Goal: Task Accomplishment & Management: Use online tool/utility

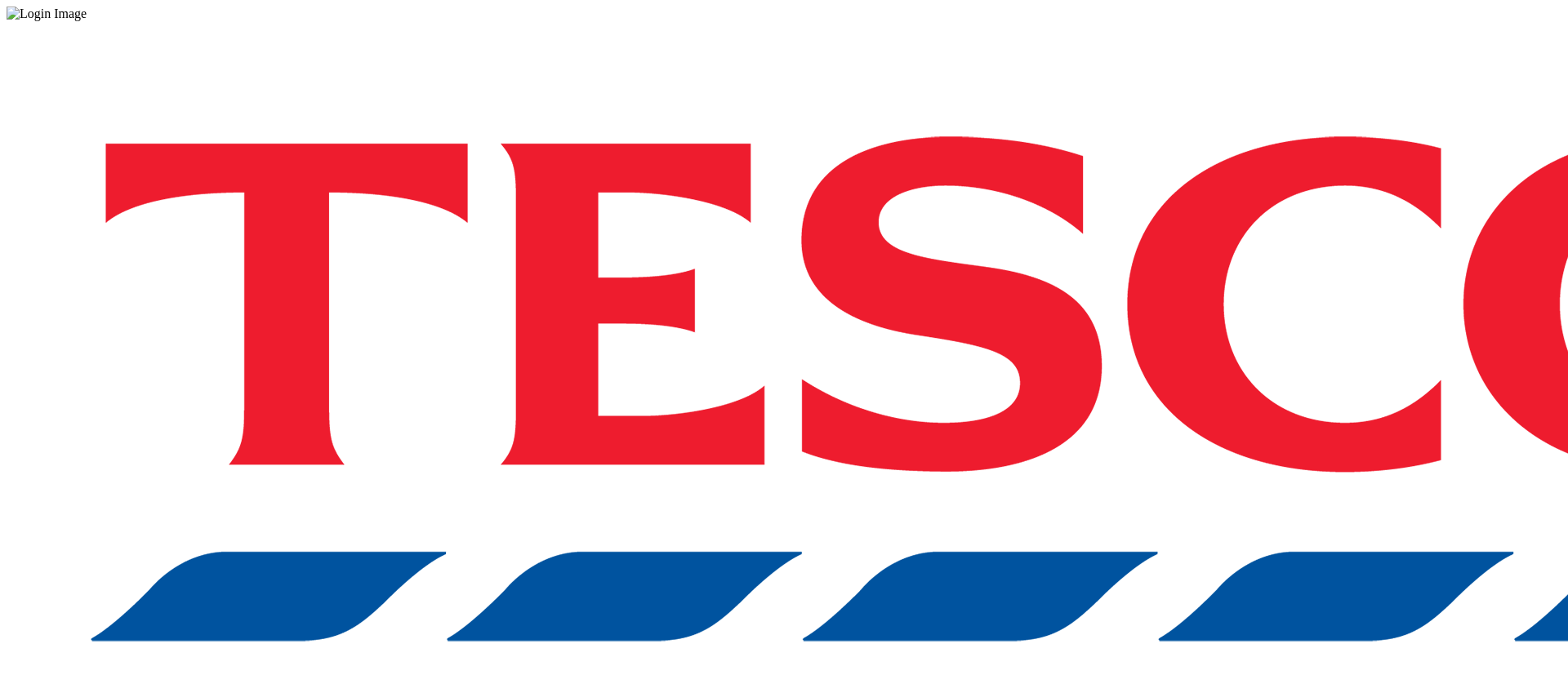
click at [1174, 374] on div "Log in to the Spectra’s dashboard using [PERSON_NAME]’s credentials. If you don…" at bounding box center [784, 426] width 1555 height 811
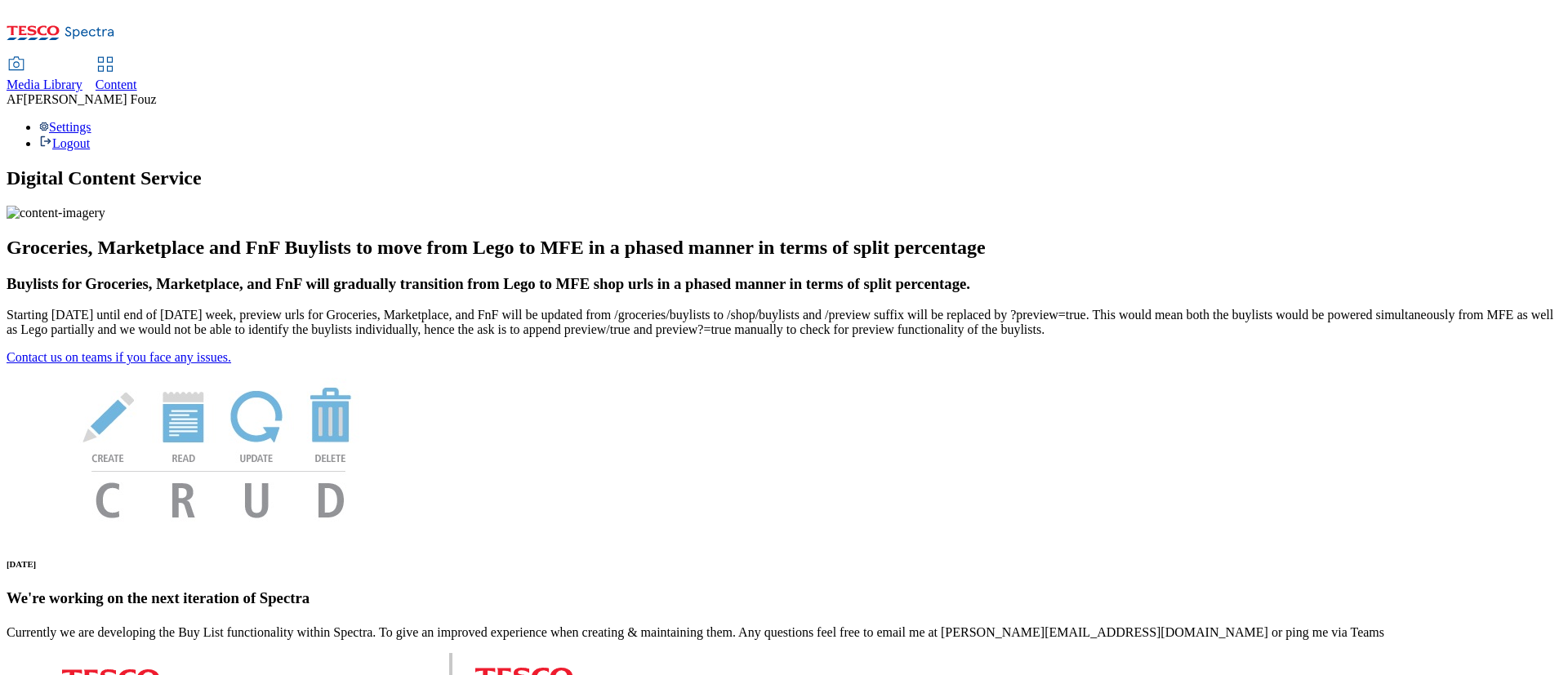
click at [137, 78] on span "Content" at bounding box center [116, 84] width 42 height 14
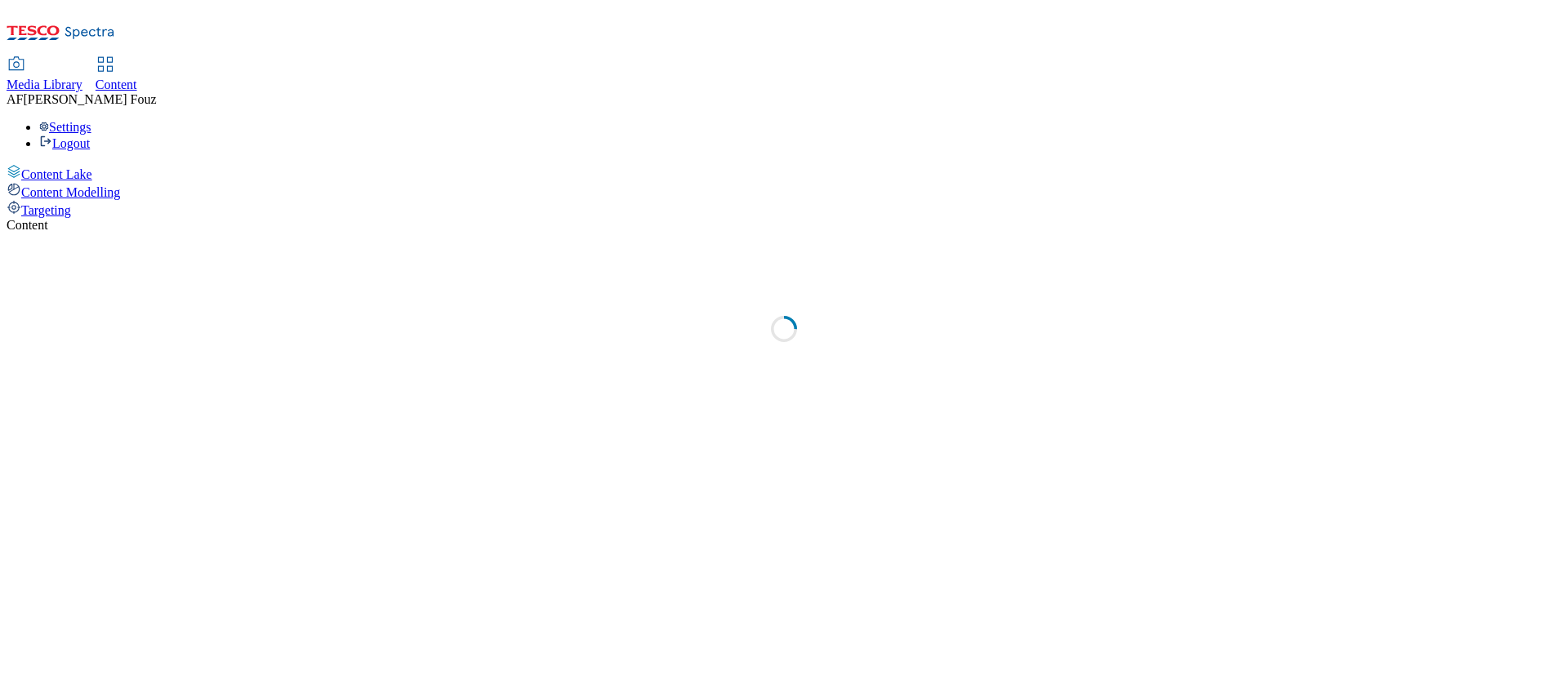
select select "ghs-uk"
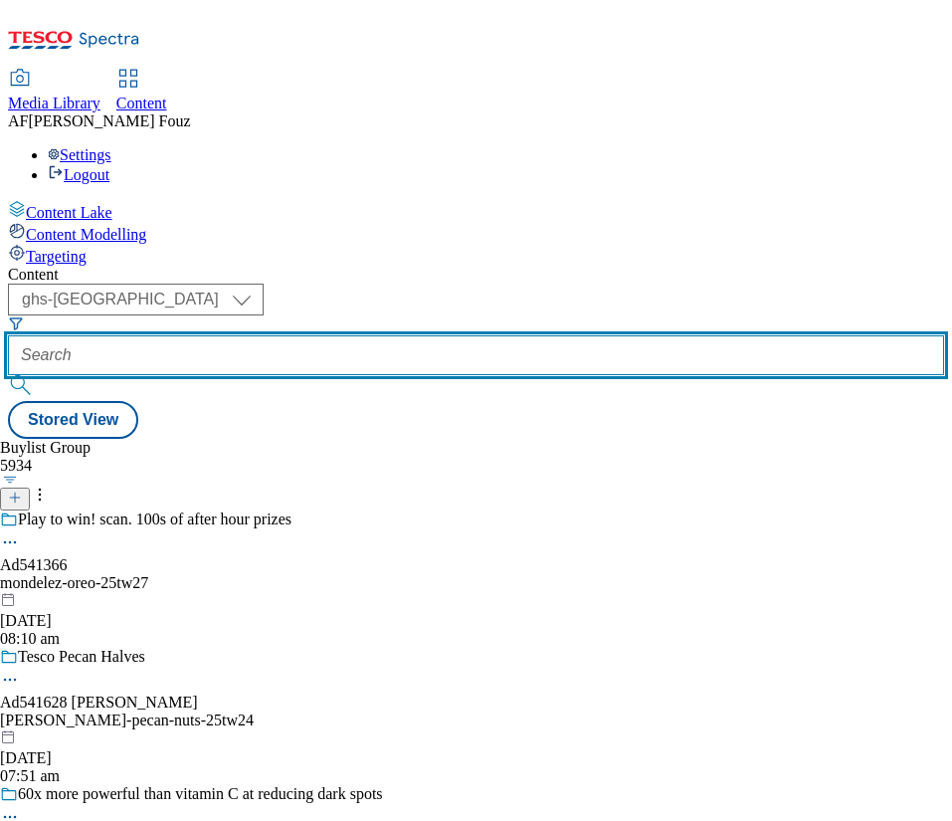
click at [466, 335] on input "text" at bounding box center [476, 355] width 937 height 40
paste input "TUK010700"
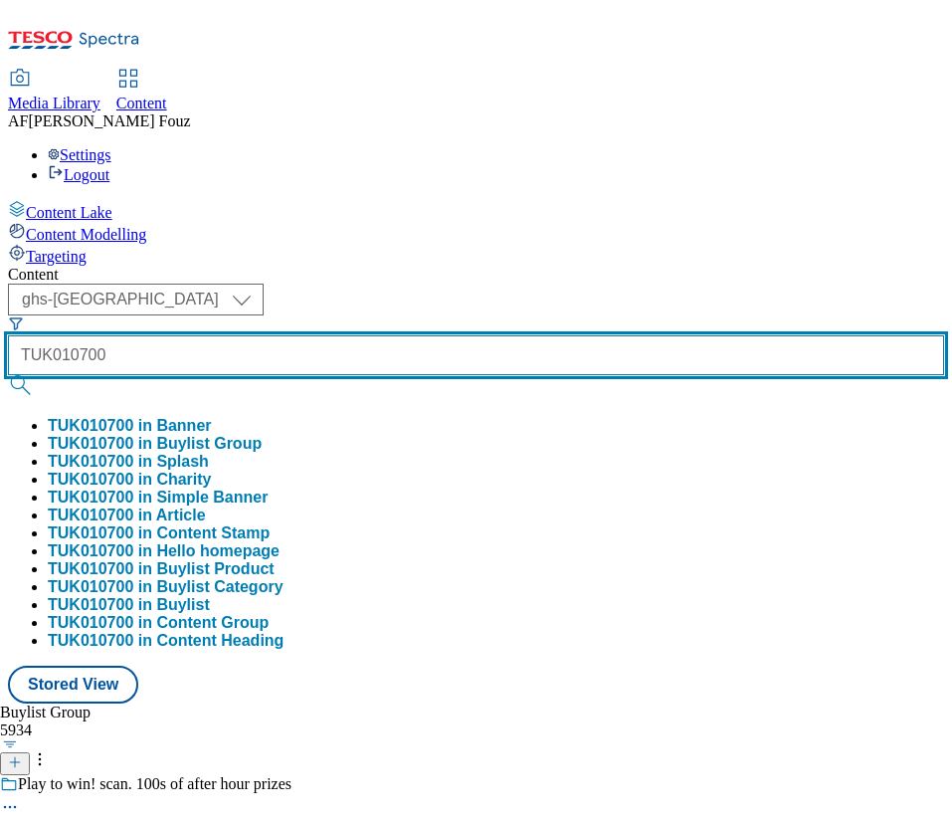
type input "TUK010700"
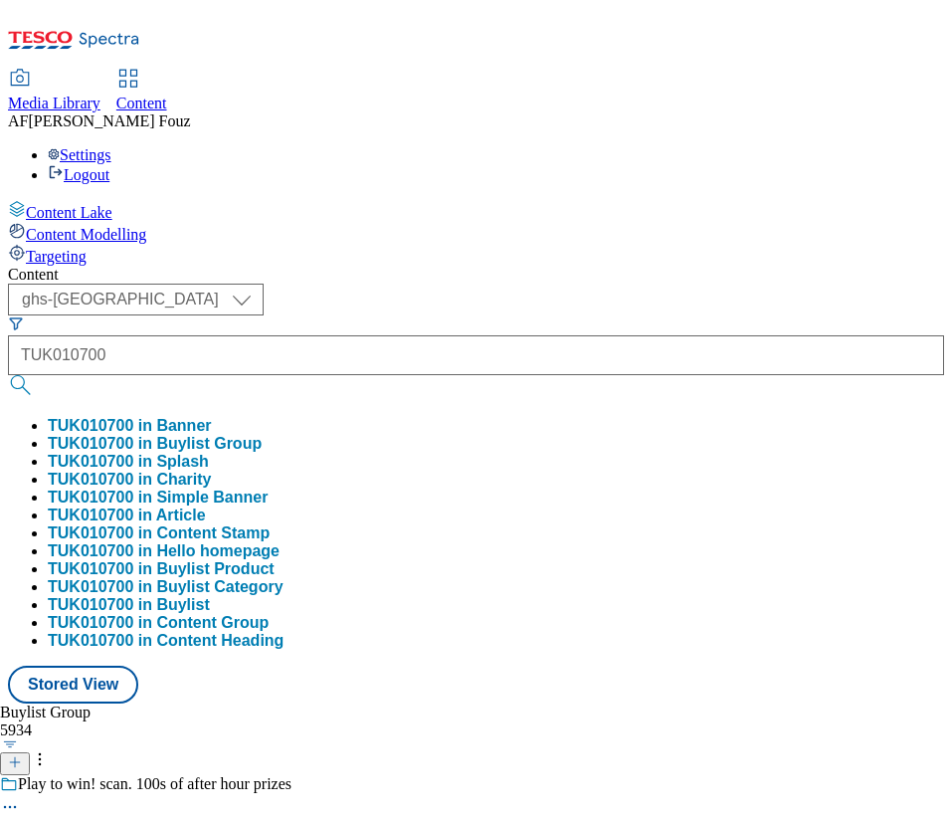
click at [36, 375] on button "submit" at bounding box center [22, 385] width 28 height 20
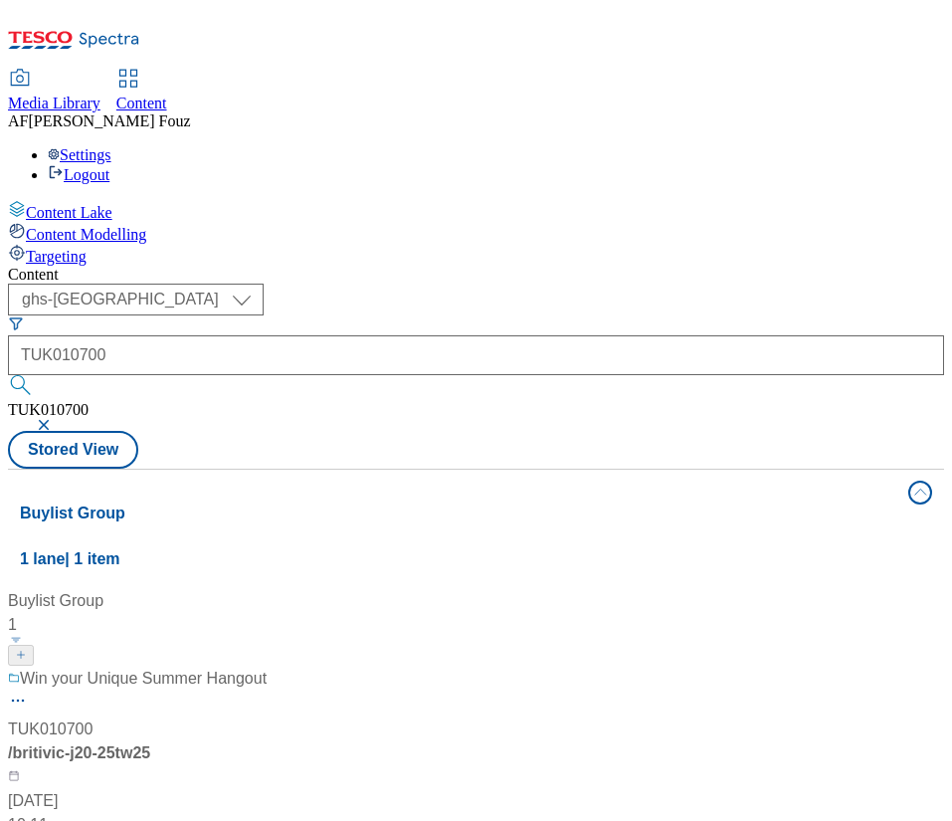
click at [257, 741] on div "/ britivic-j20-25tw25" at bounding box center [132, 753] width 249 height 24
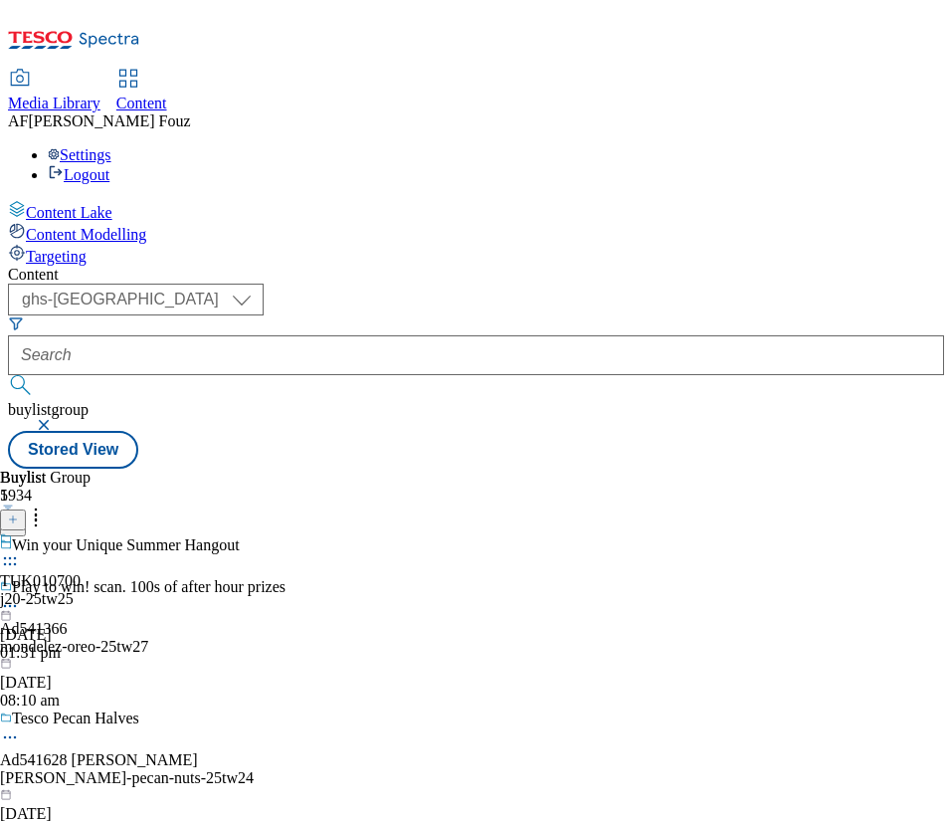
click at [81, 590] on div "j20-25tw25" at bounding box center [40, 599] width 81 height 18
click at [81, 572] on span "TUK010700" at bounding box center [40, 581] width 81 height 18
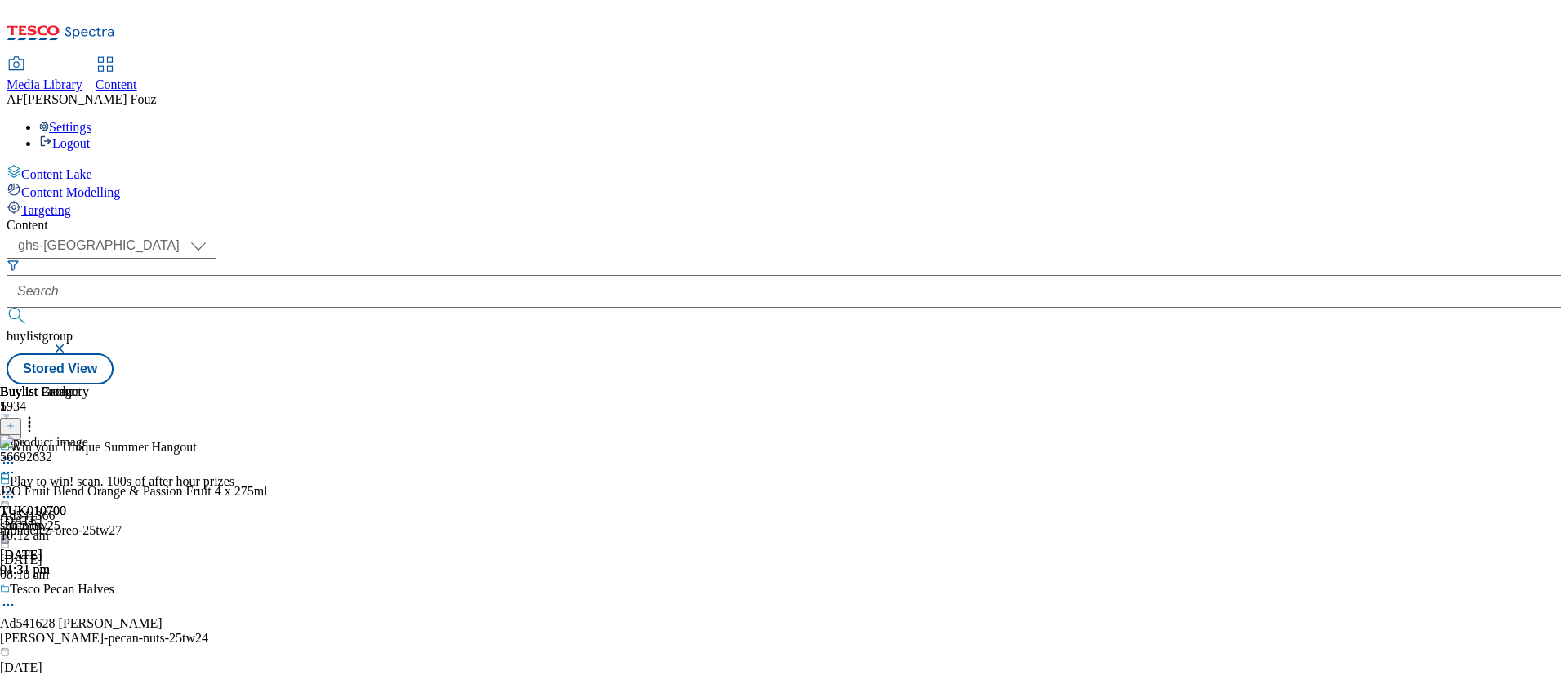
click at [16, 484] on icon at bounding box center [8, 492] width 16 height 16
click at [105, 614] on span "Un-preview" at bounding box center [78, 620] width 55 height 12
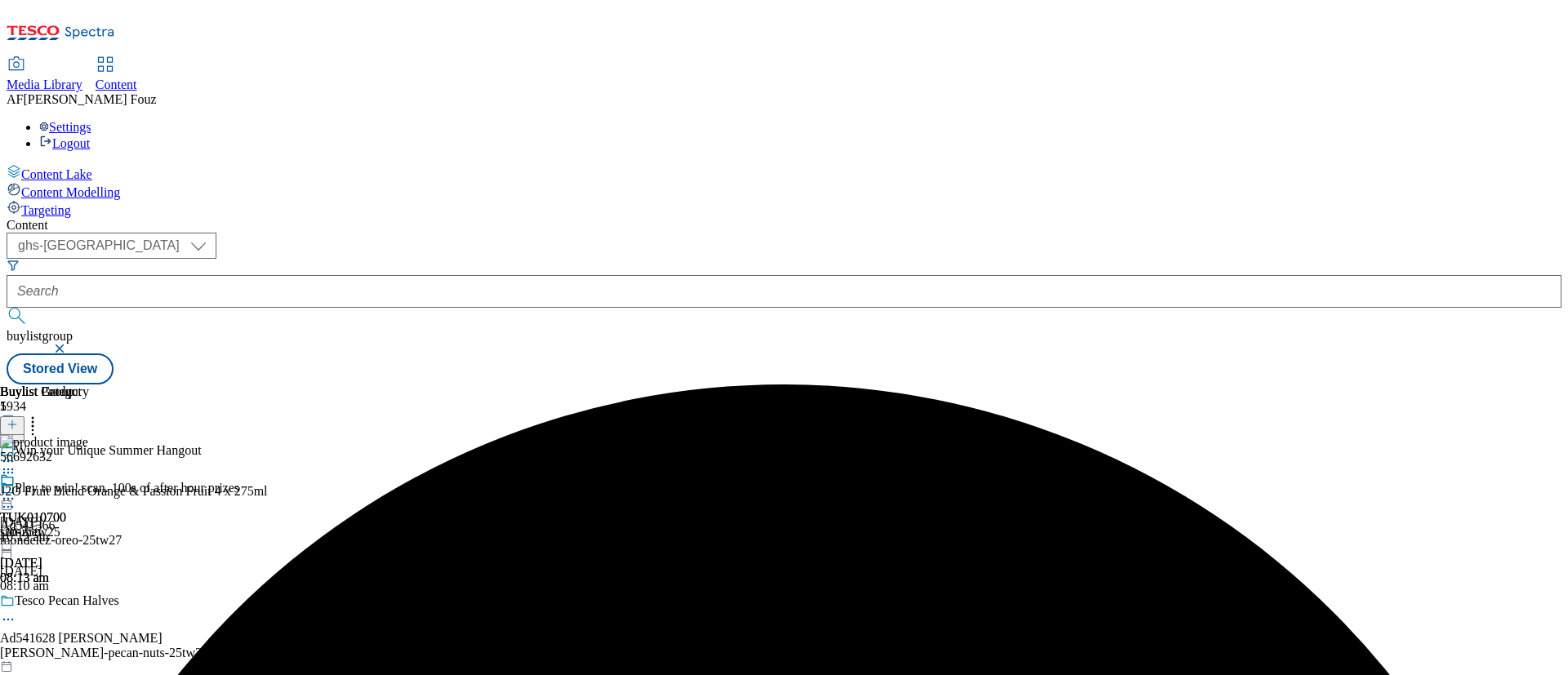
click at [89, 525] on div "summer" at bounding box center [44, 532] width 89 height 15
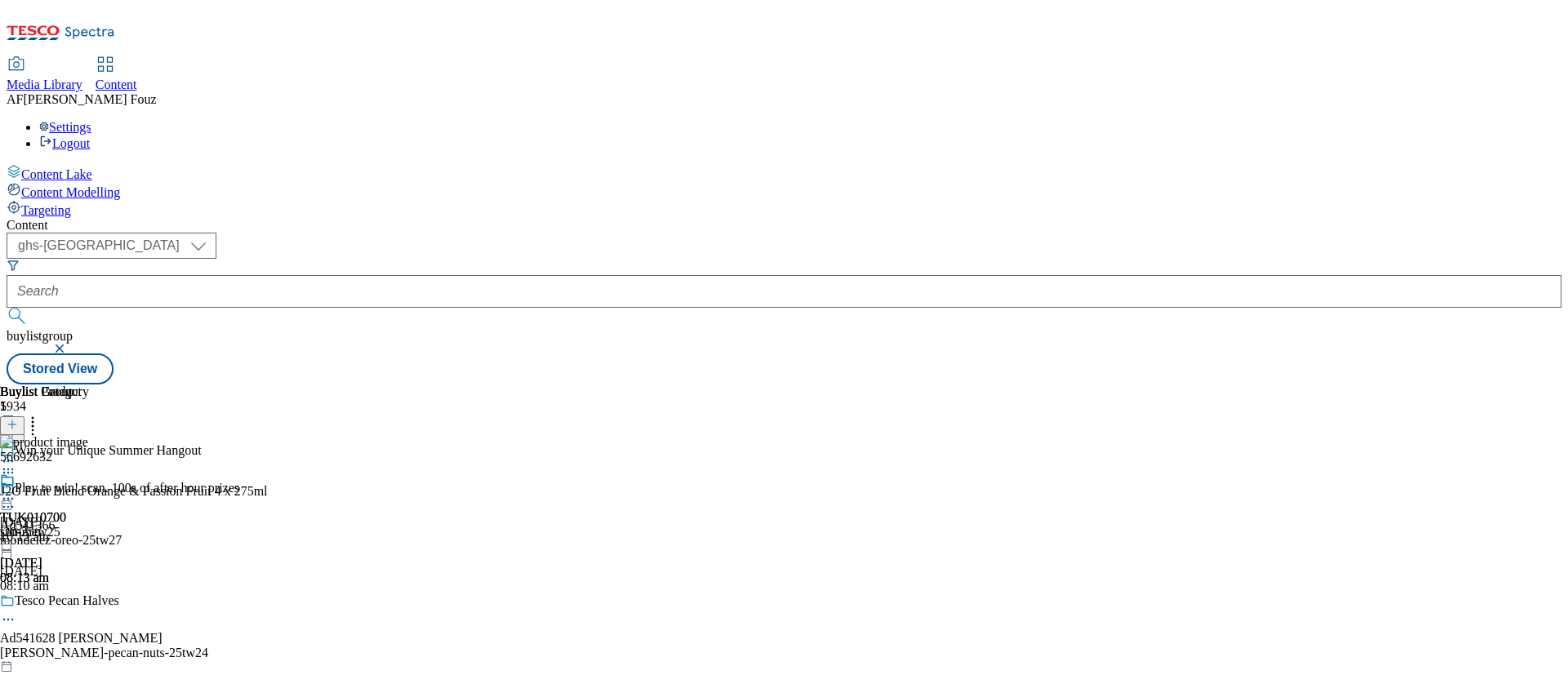
click at [18, 419] on icon at bounding box center [12, 425] width 11 height 11
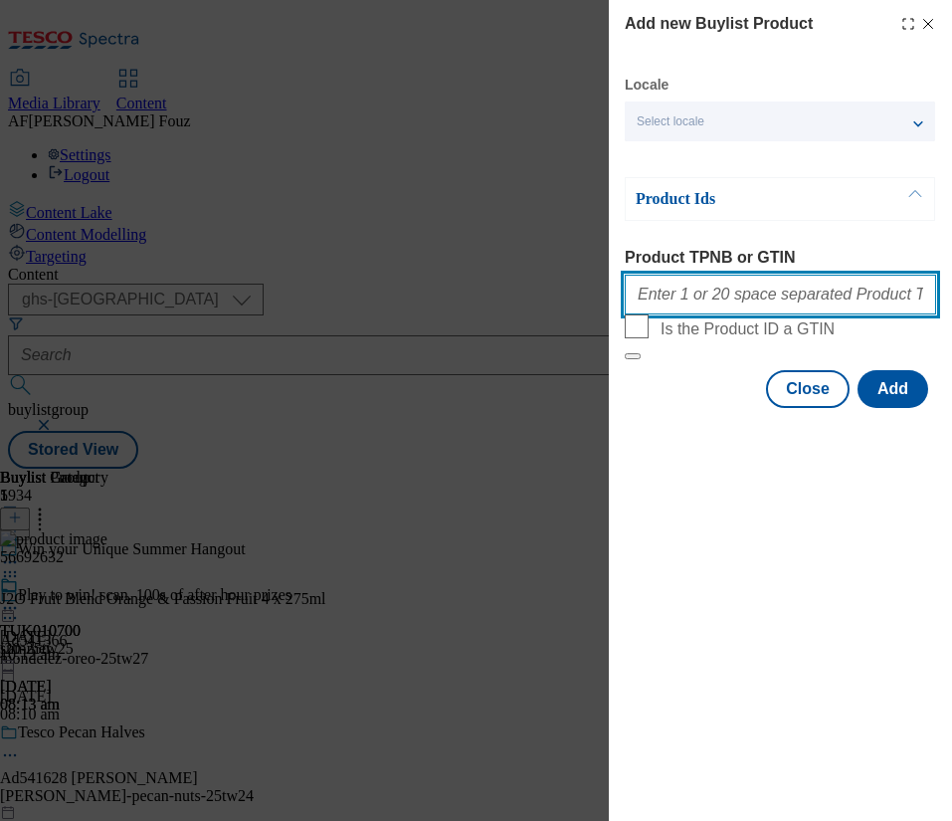
click at [717, 289] on input "Product TPNB or GTIN" at bounding box center [781, 295] width 312 height 40
paste input "84981455"
paste input "83998881"
paste input "84981461"
paste input "88501143"
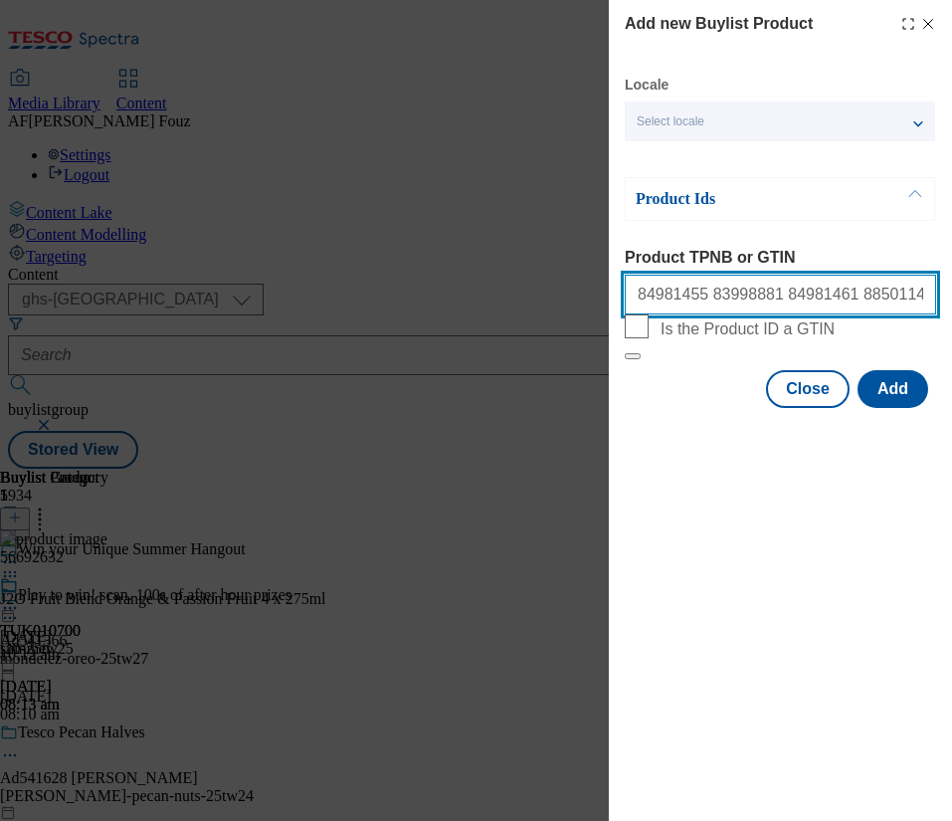
type input "84981455 83998881 84981461 88501143"
click at [800, 306] on input "84981455 83998881 84981461 88501143" at bounding box center [781, 295] width 312 height 40
paste input "54927653"
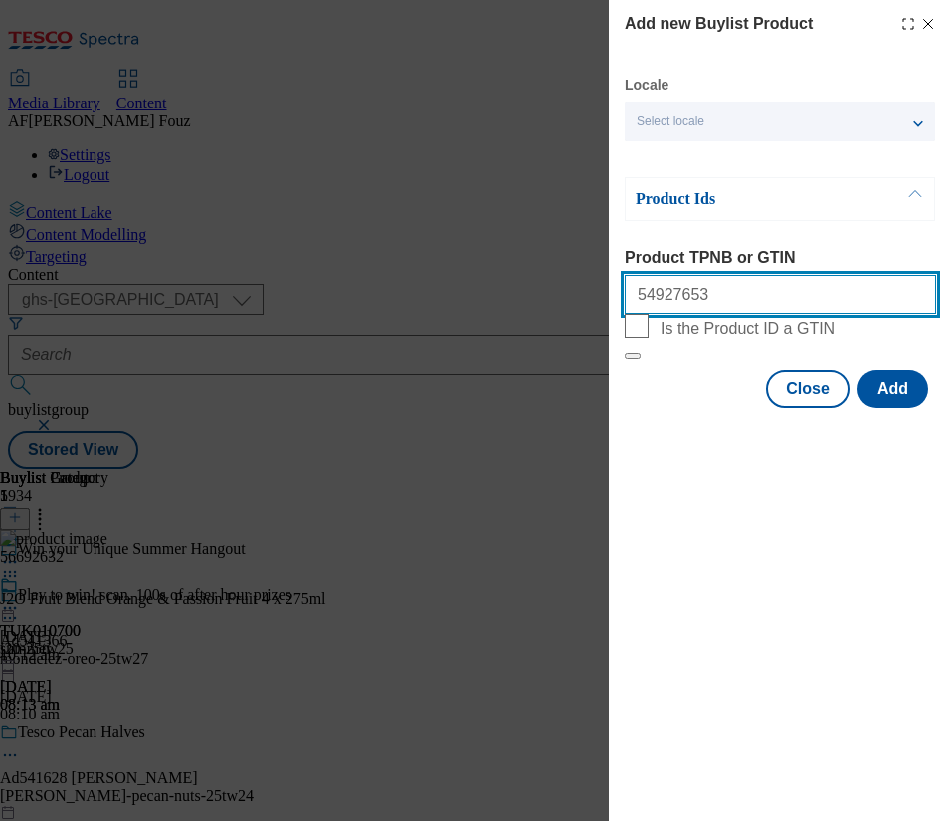
paste input "56693435"
paste input "56692632"
paste input "88501143"
paste input "83207920"
paste input "83828594"
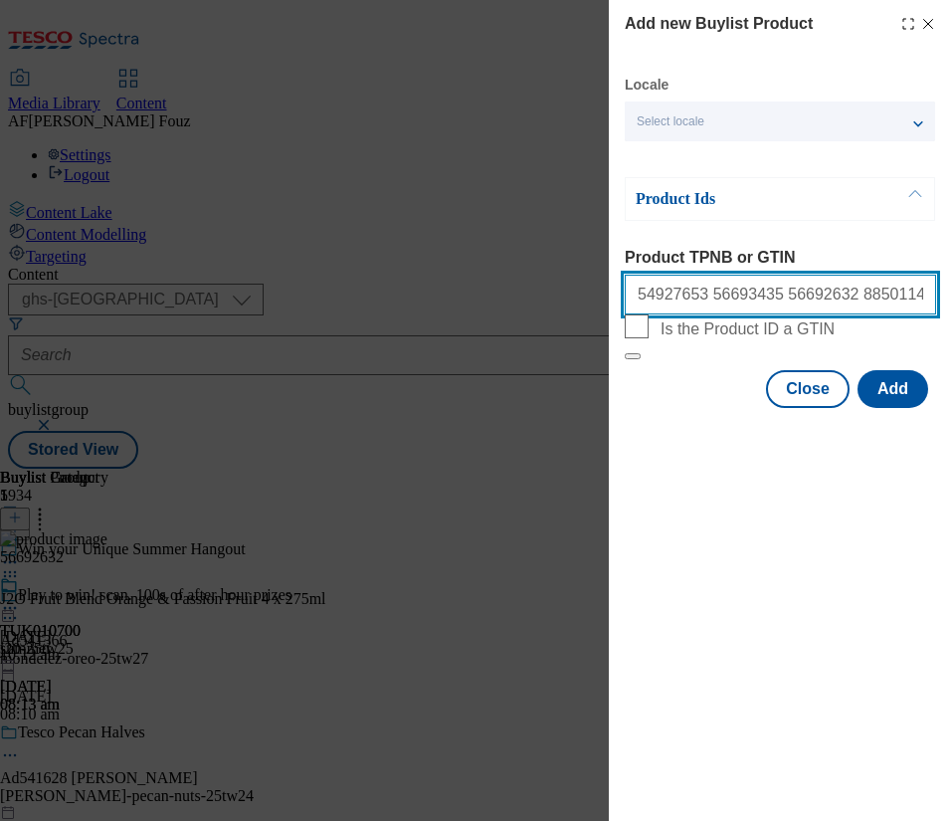
click at [902, 306] on input "54927653 56693435 56692632 88501143 83207920 83828594" at bounding box center [781, 295] width 312 height 40
paste input "83828605"
type input "54927653 56693435 56692632 88501143 83207920 83828594 83828605"
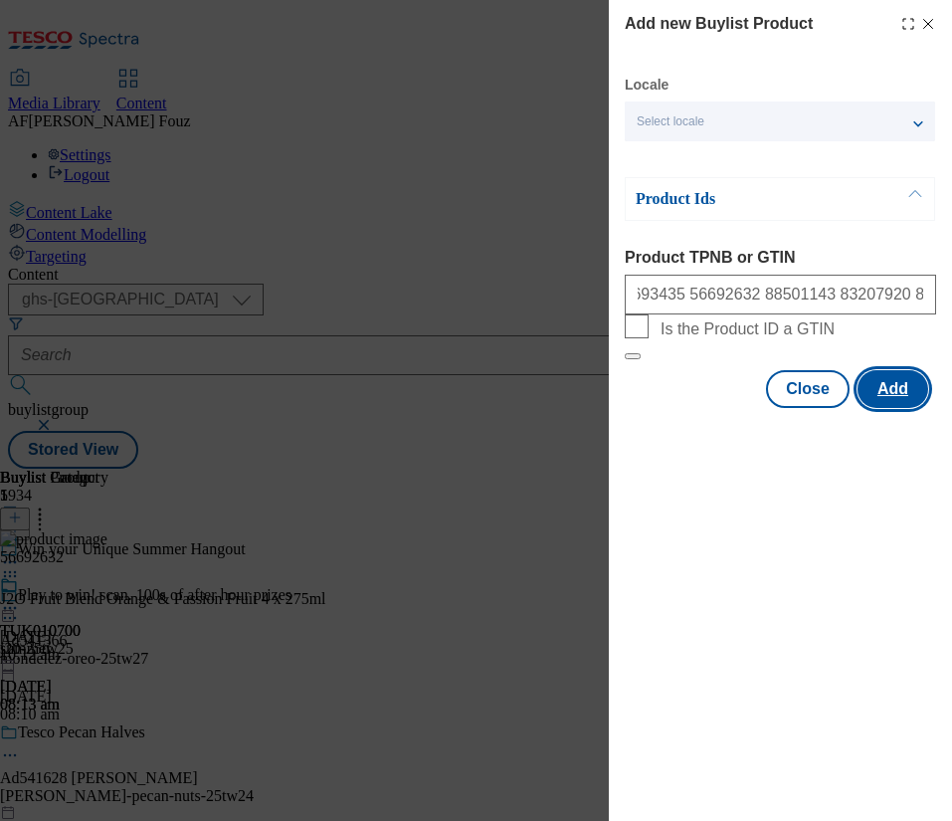
click at [898, 408] on button "Add" at bounding box center [893, 389] width 71 height 38
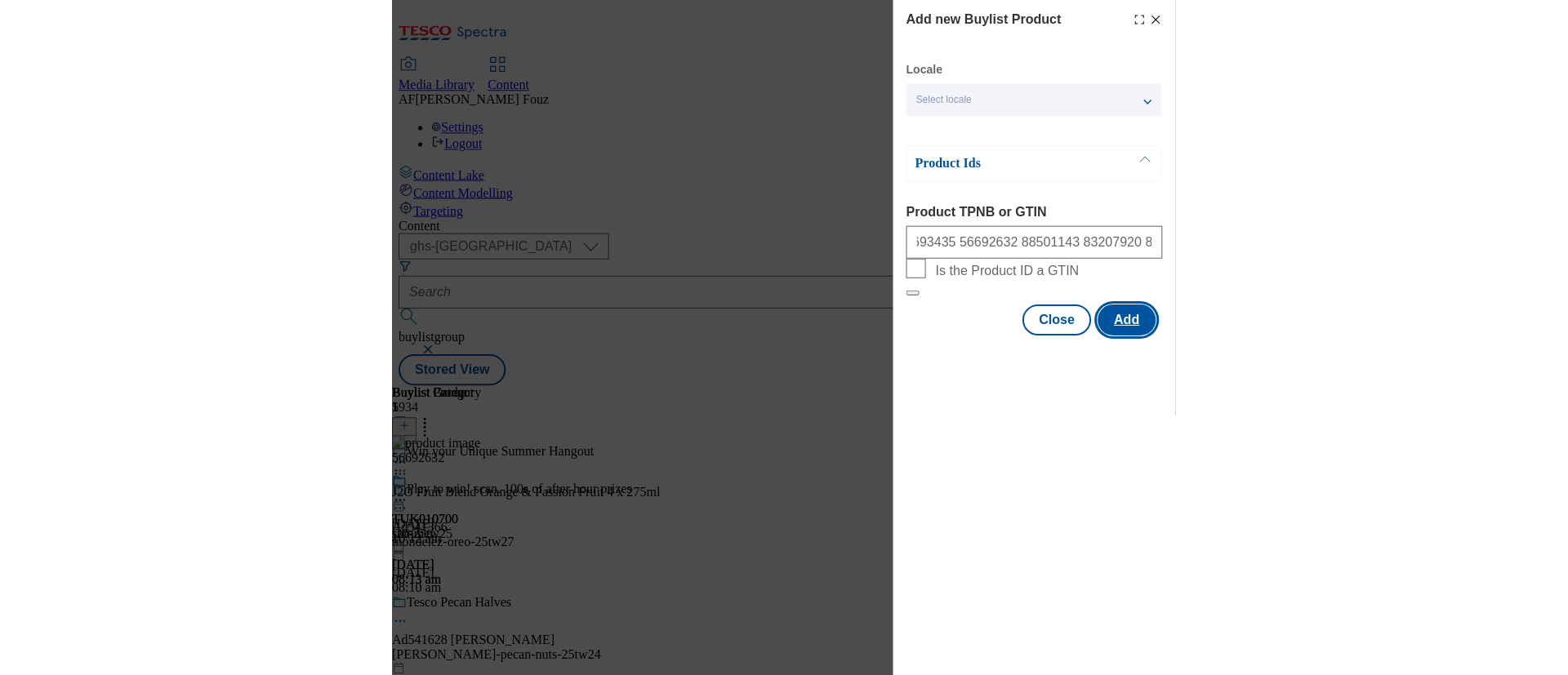
scroll to position [0, 0]
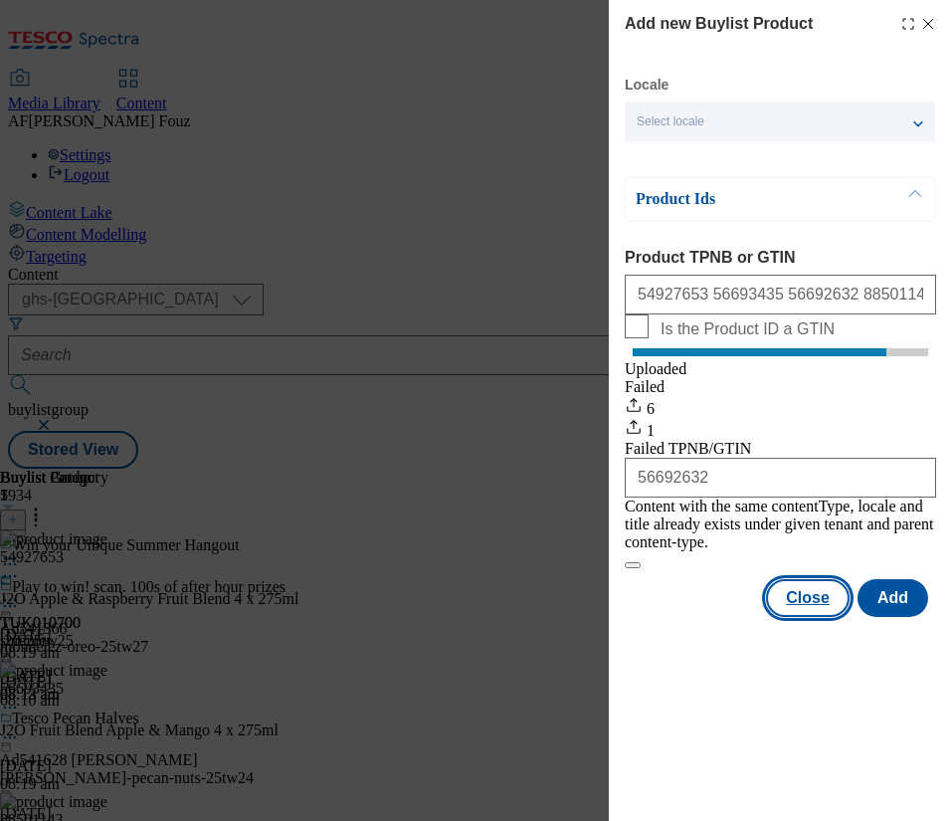
click at [802, 607] on button "Close" at bounding box center [808, 598] width 84 height 38
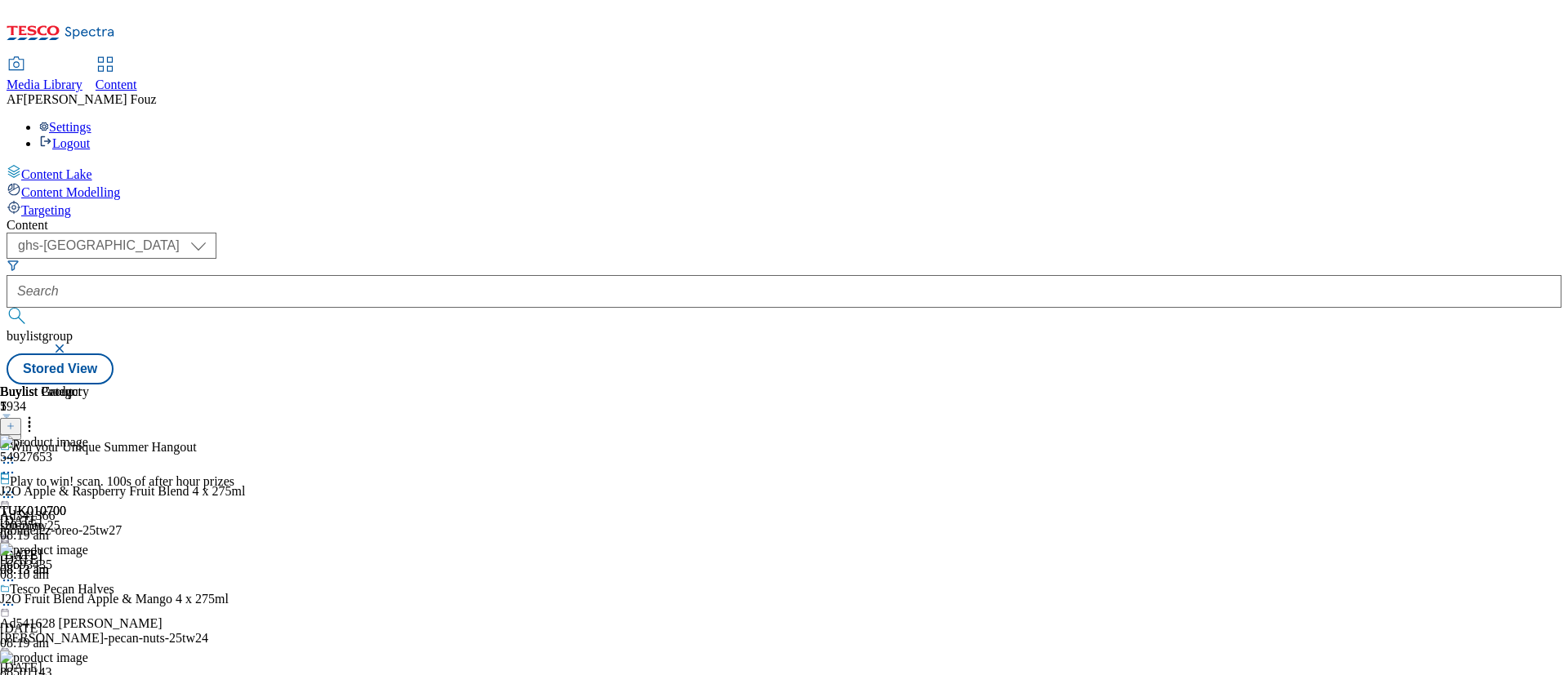
scroll to position [664, 0]
click at [38, 414] on icon at bounding box center [30, 422] width 16 height 16
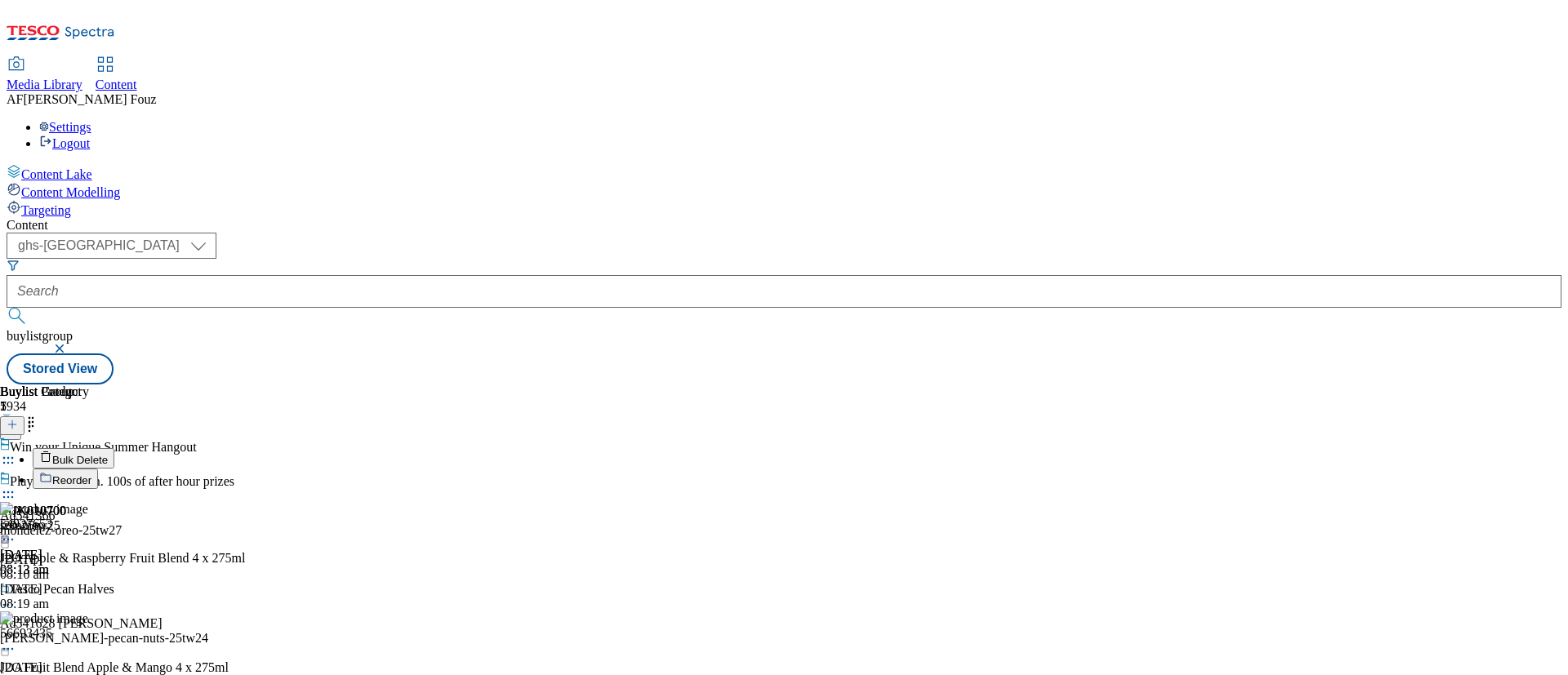
click at [91, 474] on span "Reorder" at bounding box center [72, 480] width 39 height 12
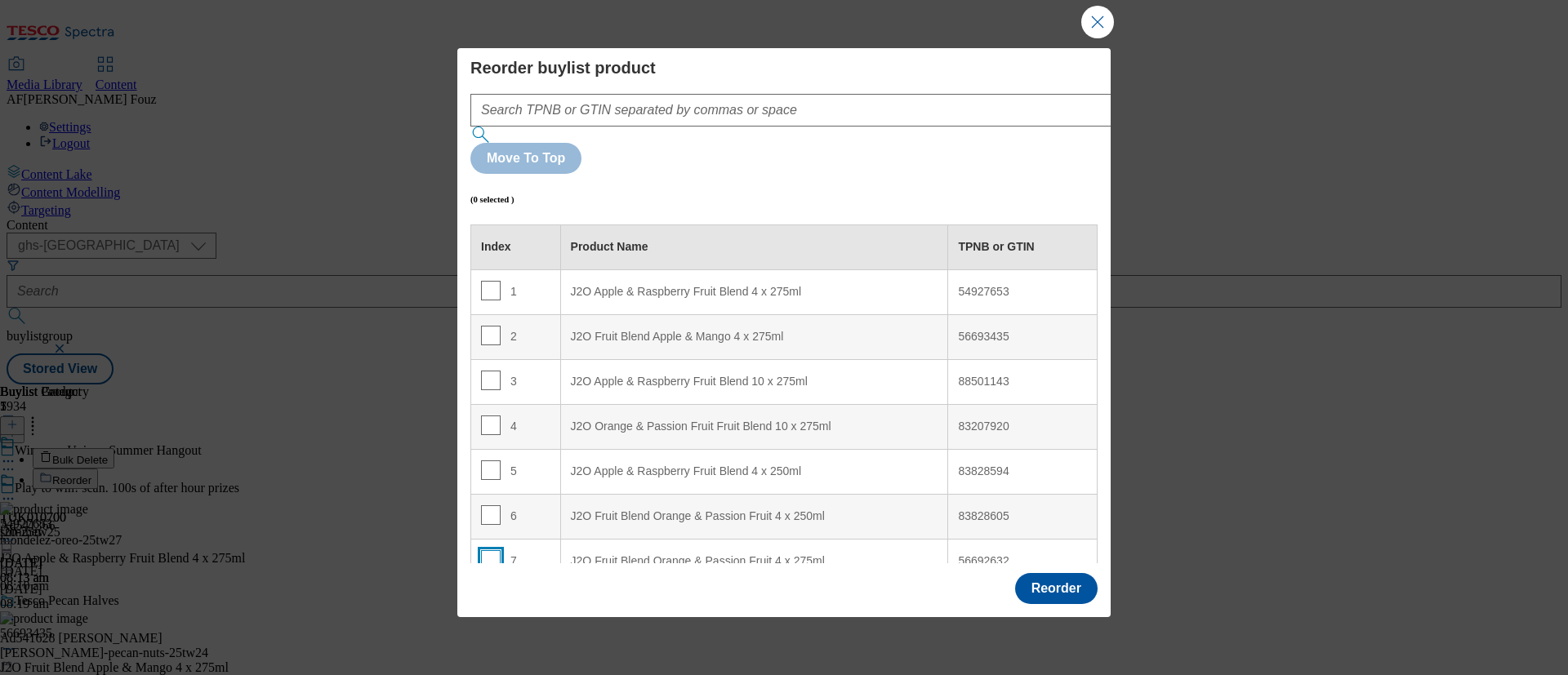
click at [483, 550] on input "Modal" at bounding box center [491, 560] width 20 height 20
checkbox input "true"
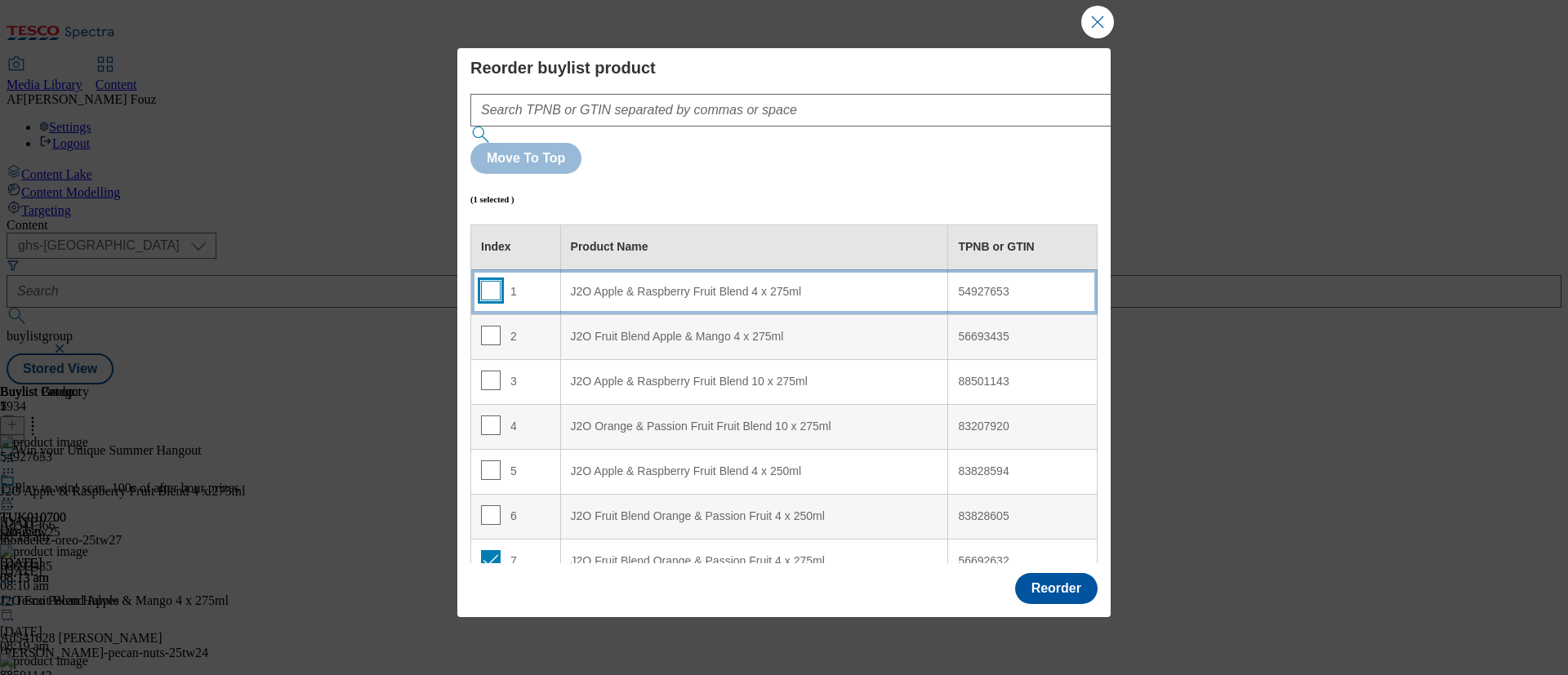
click at [489, 280] on input "Modal" at bounding box center [491, 290] width 20 height 20
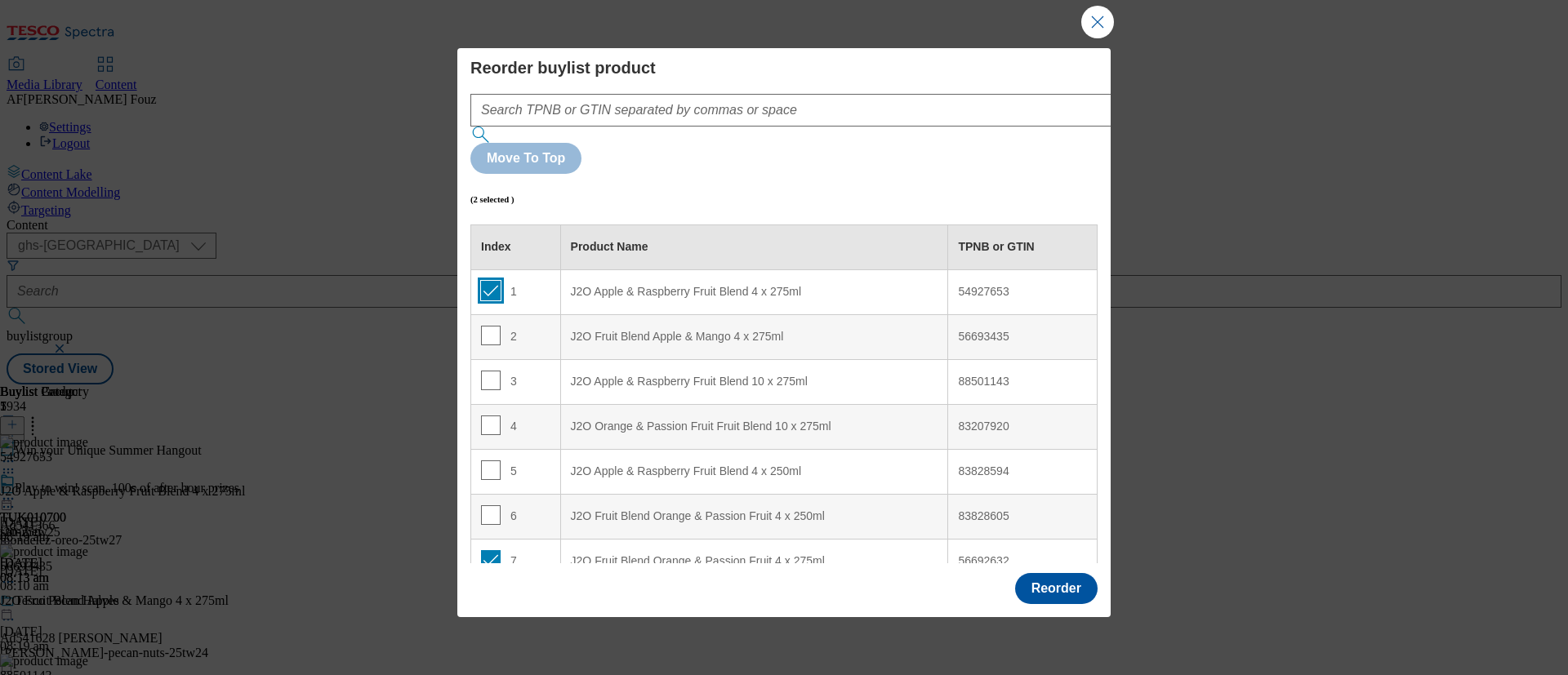
click at [493, 280] on input "Modal" at bounding box center [491, 290] width 20 height 20
checkbox input "false"
click at [1048, 577] on button "Reorder" at bounding box center [1056, 589] width 83 height 31
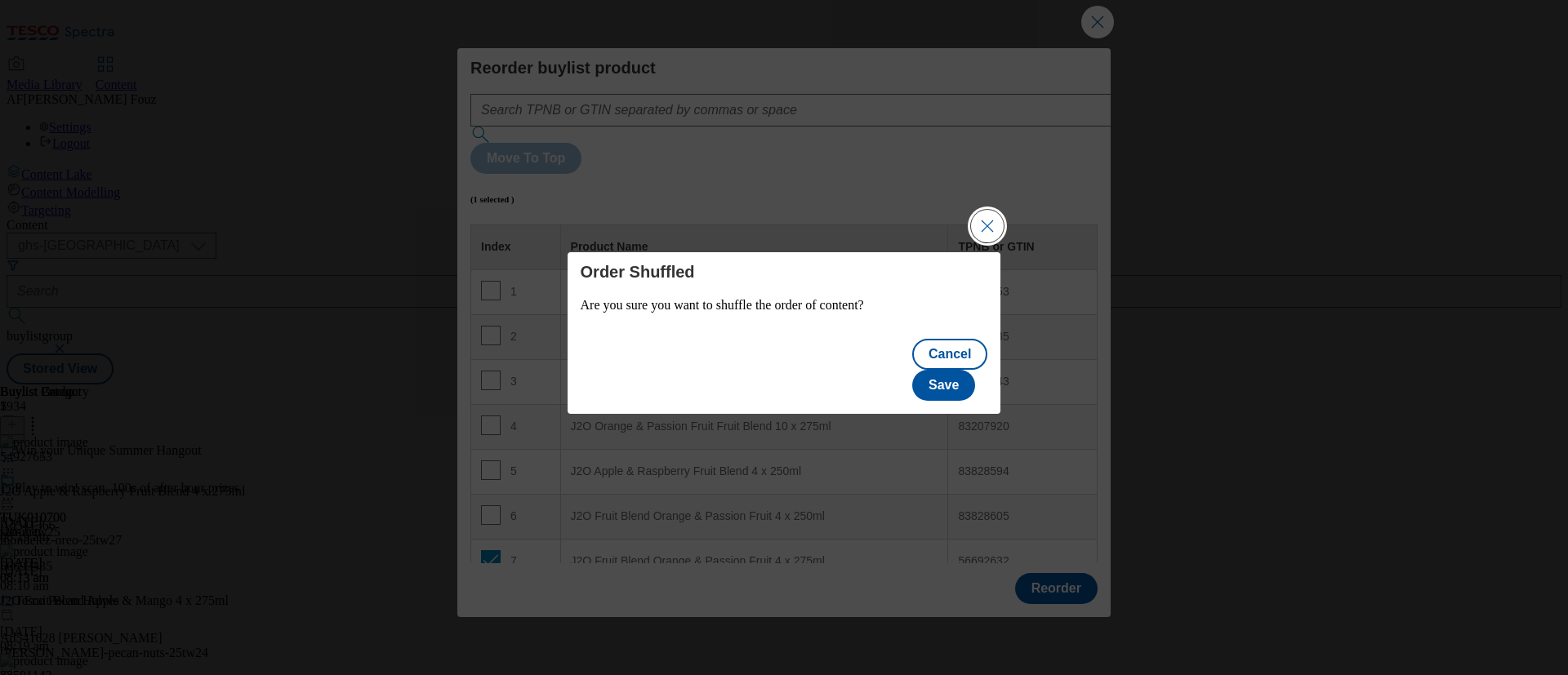
click at [990, 239] on button "Close Modal" at bounding box center [987, 226] width 33 height 33
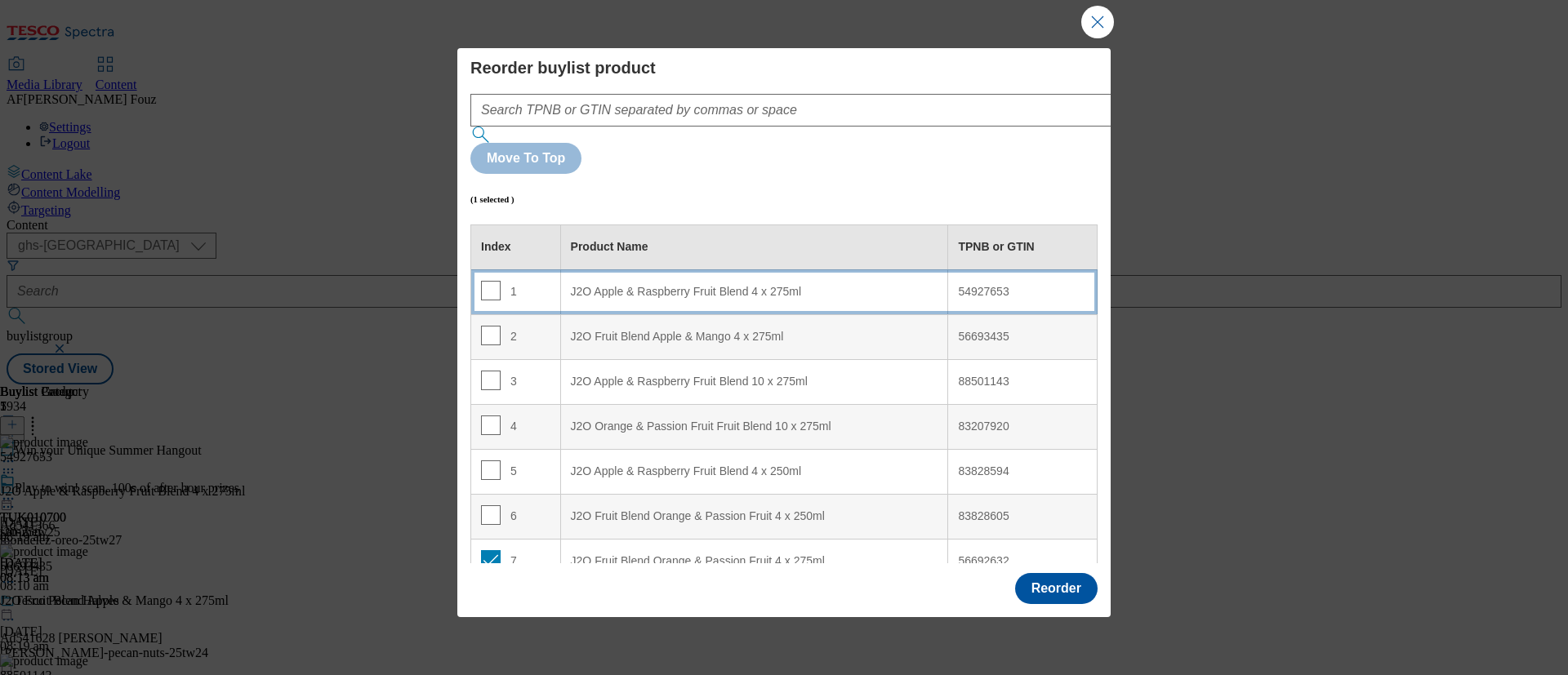
click at [485, 269] on td "1" at bounding box center [515, 291] width 89 height 45
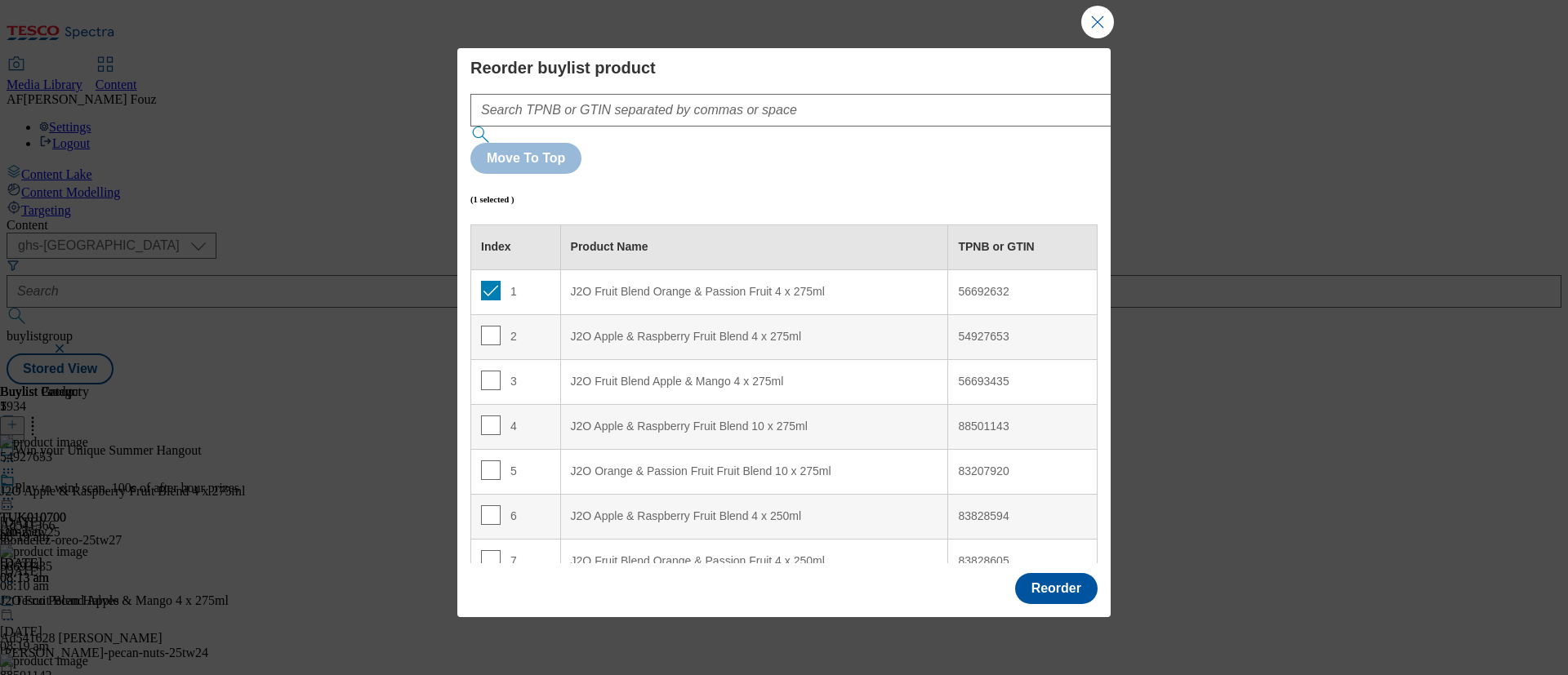
click at [1015, 576] on div "Reorder" at bounding box center [1056, 589] width 83 height 31
click at [1063, 573] on button "Reorder" at bounding box center [1056, 589] width 83 height 31
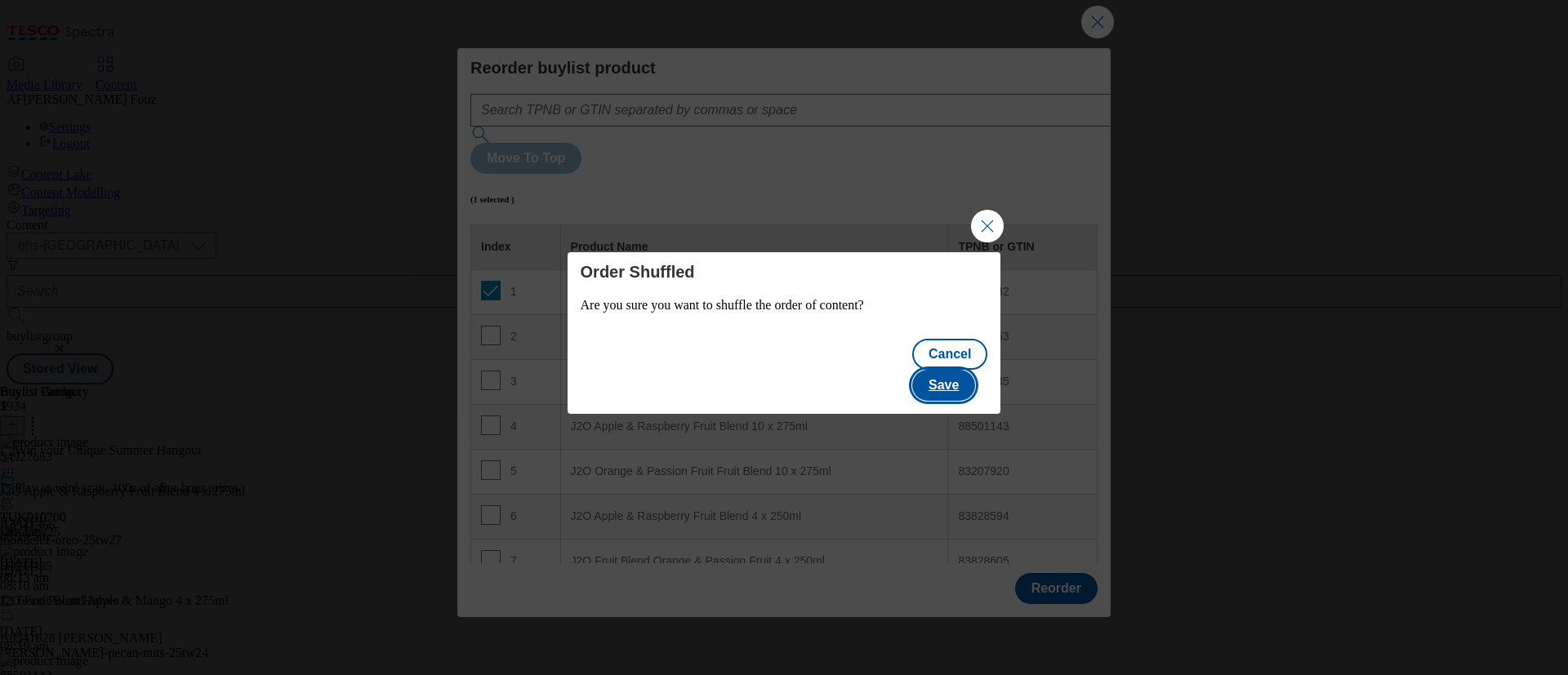
click at [962, 376] on button "Save" at bounding box center [944, 385] width 63 height 31
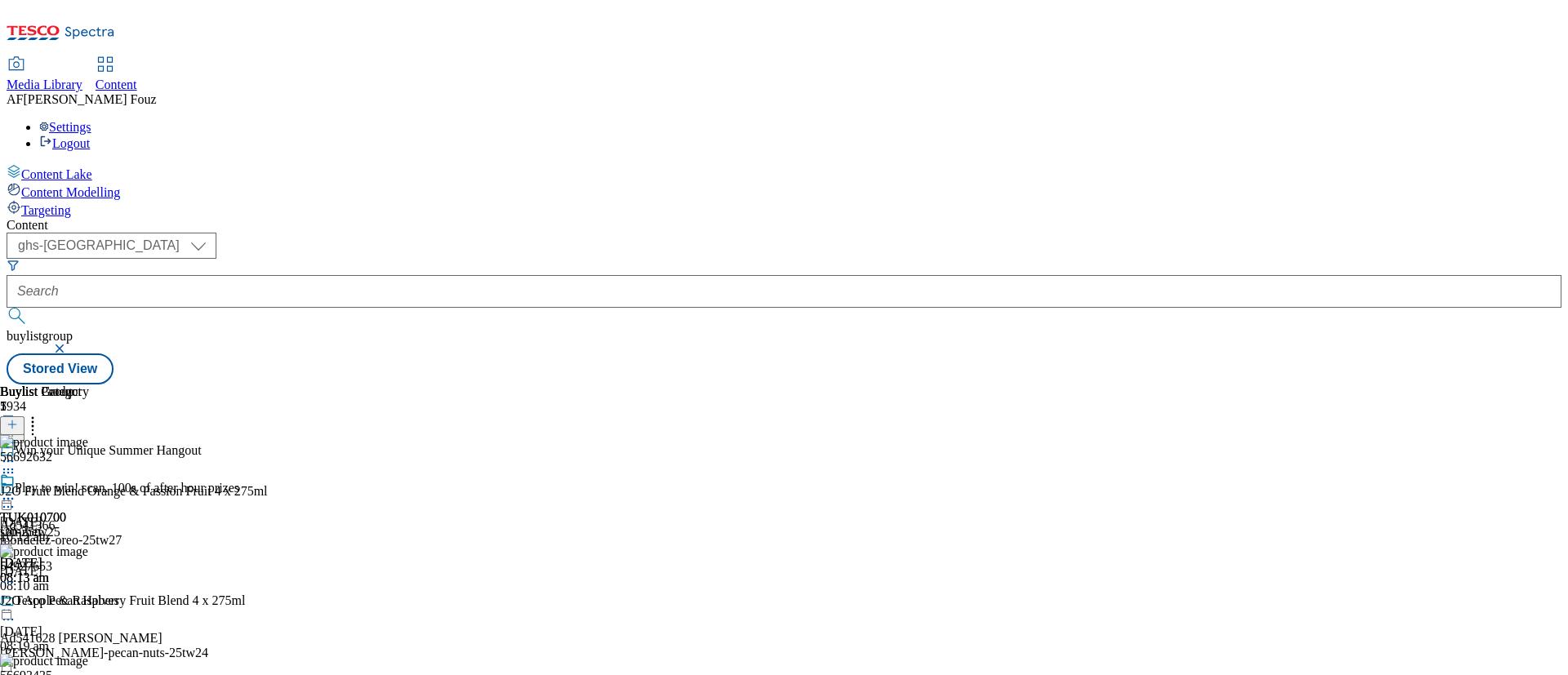
scroll to position [543, 0]
click at [66, 520] on div "TUK010700 j20-25tw25 12 Aug 2025 08:13 am" at bounding box center [33, 528] width 66 height 112
click at [16, 490] on icon at bounding box center [8, 499] width 16 height 16
click at [95, 599] on button "Preview" at bounding box center [64, 608] width 63 height 19
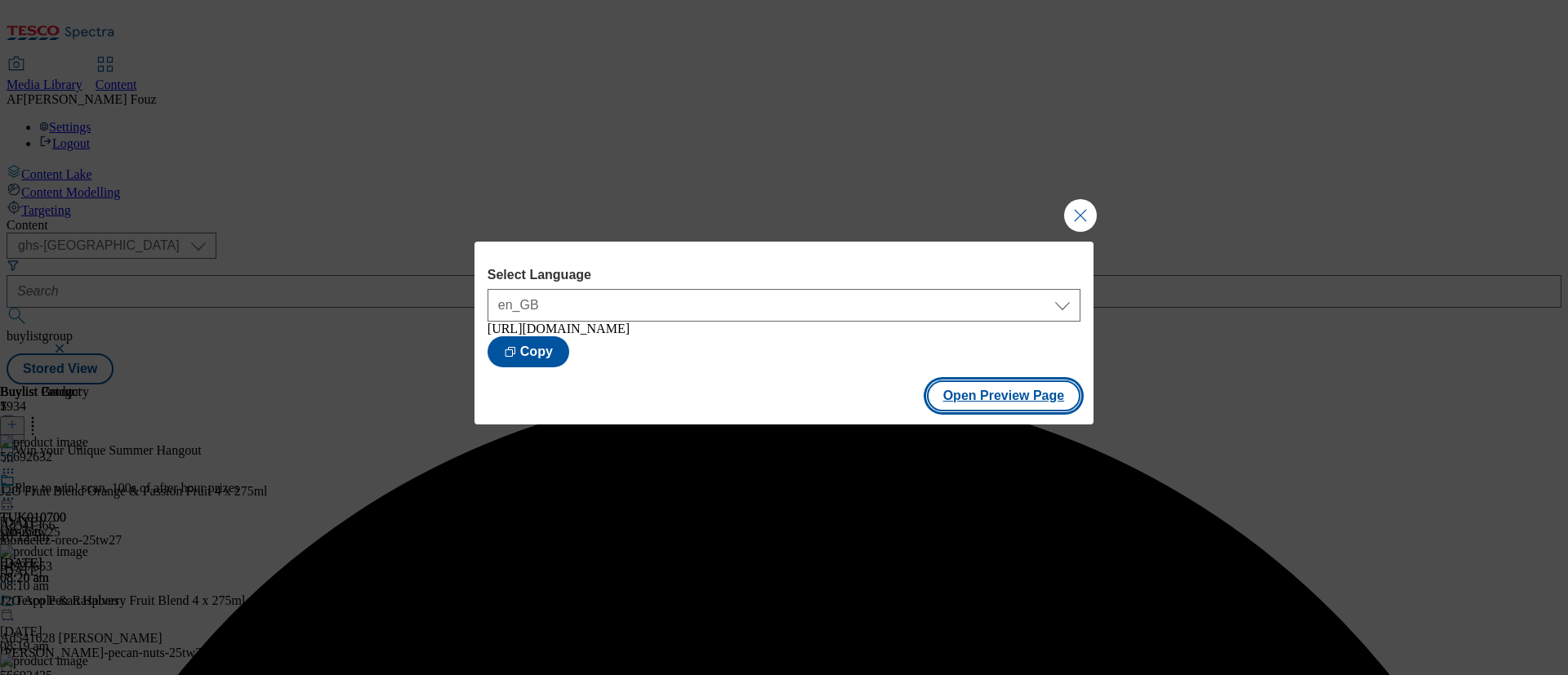
click at [999, 399] on button "Open Preview Page" at bounding box center [1004, 396] width 154 height 31
click at [1086, 208] on button "Close Modal" at bounding box center [1081, 216] width 33 height 33
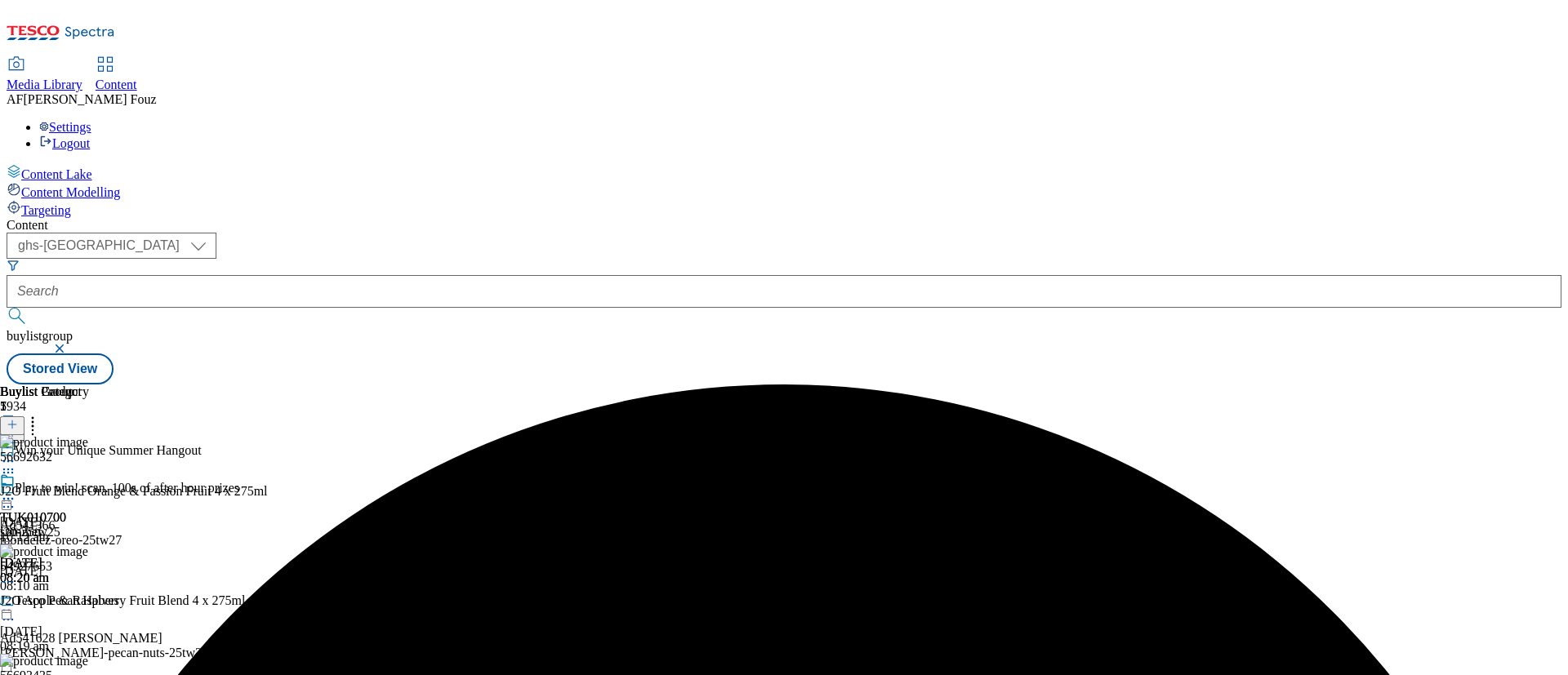
click at [16, 490] on icon at bounding box center [8, 499] width 16 height 16
click at [87, 659] on span "Publish" at bounding box center [69, 664] width 36 height 12
